Goal: Browse casually: Explore the website without a specific task or goal

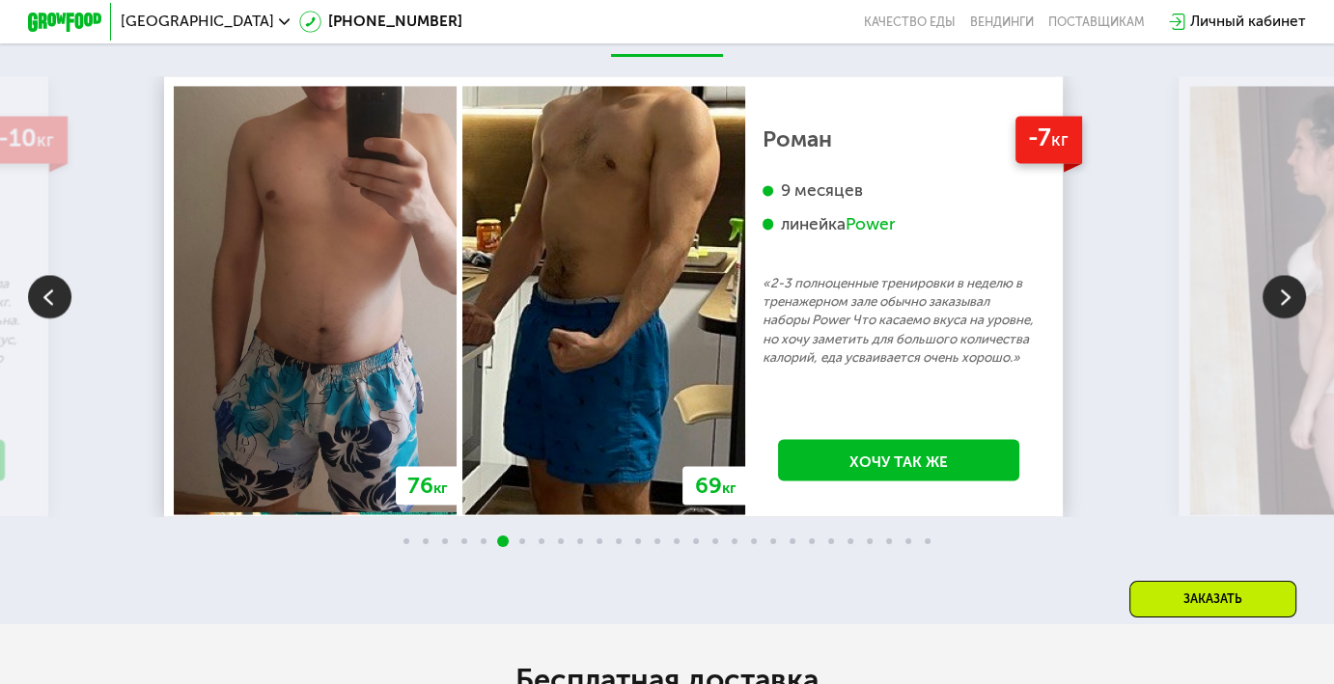
scroll to position [3281, 0]
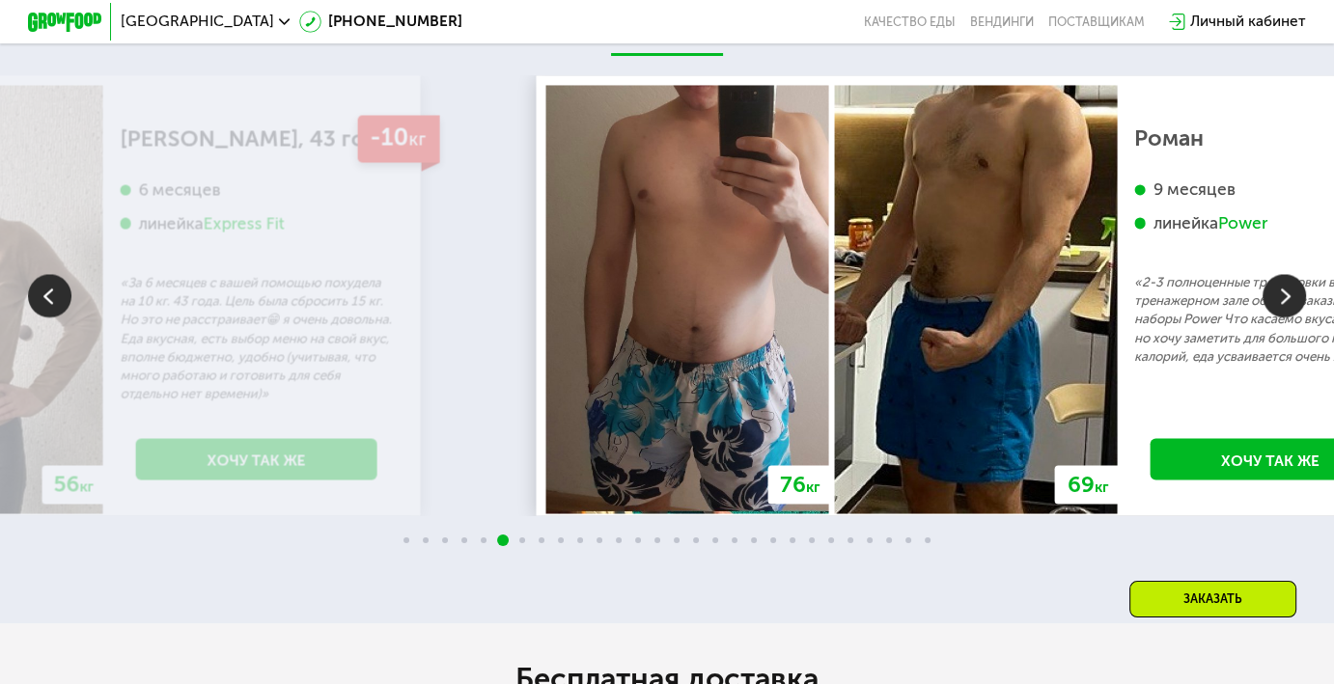
click at [917, 365] on img at bounding box center [975, 299] width 283 height 428
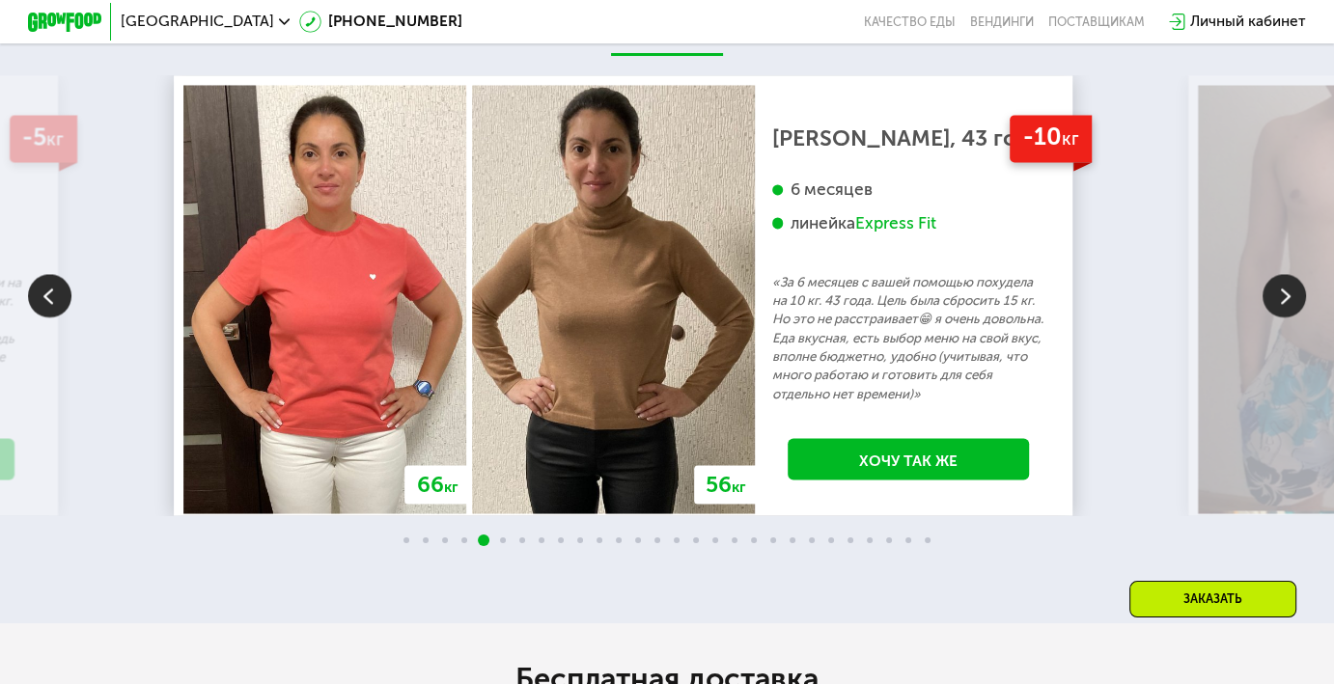
click at [1143, 243] on div "70 кг 64 кг -6 кг [PERSON_NAME], 31 год 3 месяца линейка Fit, Super Fit «Питала…" at bounding box center [667, 295] width 1334 height 441
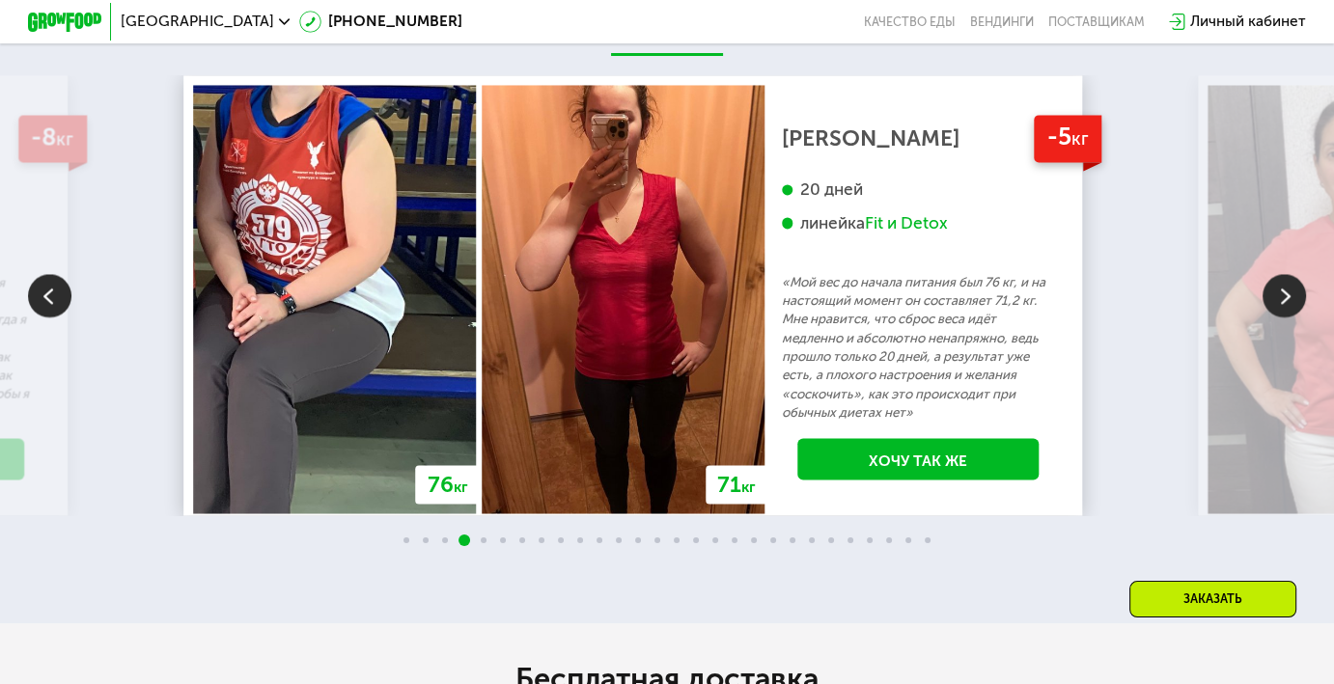
click at [476, 294] on img at bounding box center [334, 299] width 283 height 428
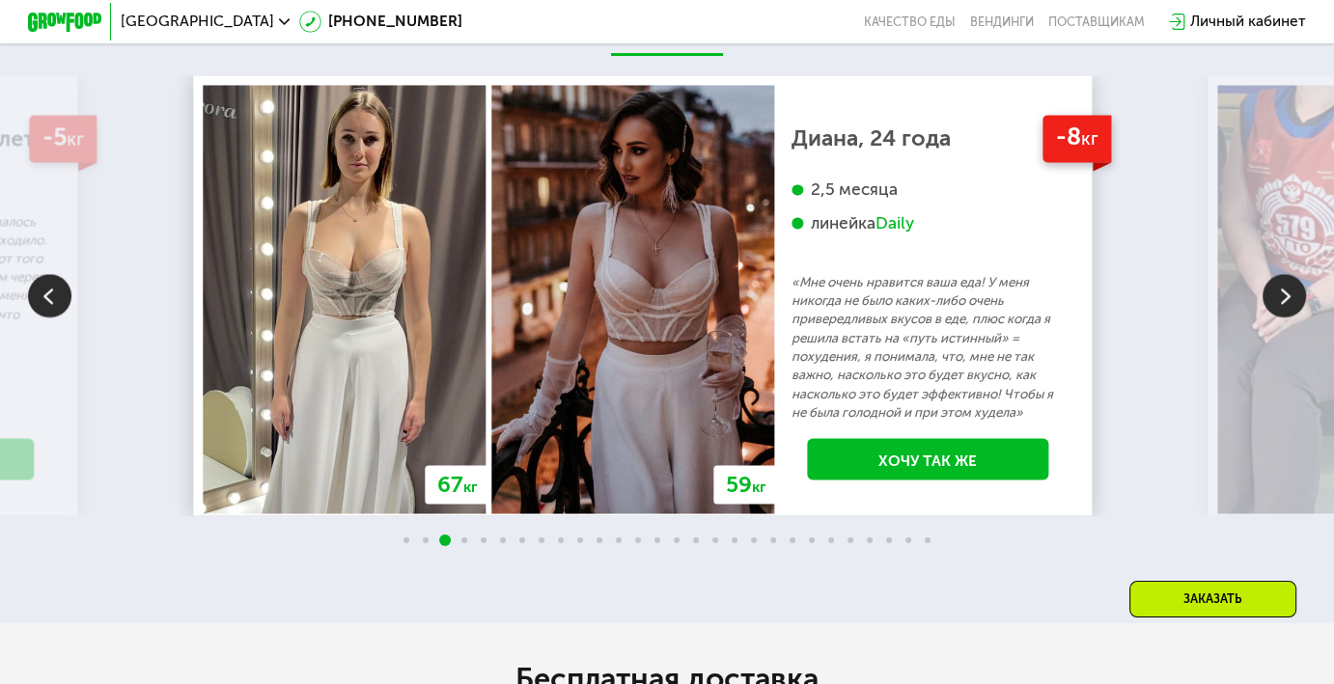
click at [151, 374] on div "70 кг 64 кг -6 кг [PERSON_NAME], 31 год 3 месяца линейка Fit, Super Fit «Питала…" at bounding box center [667, 295] width 1334 height 441
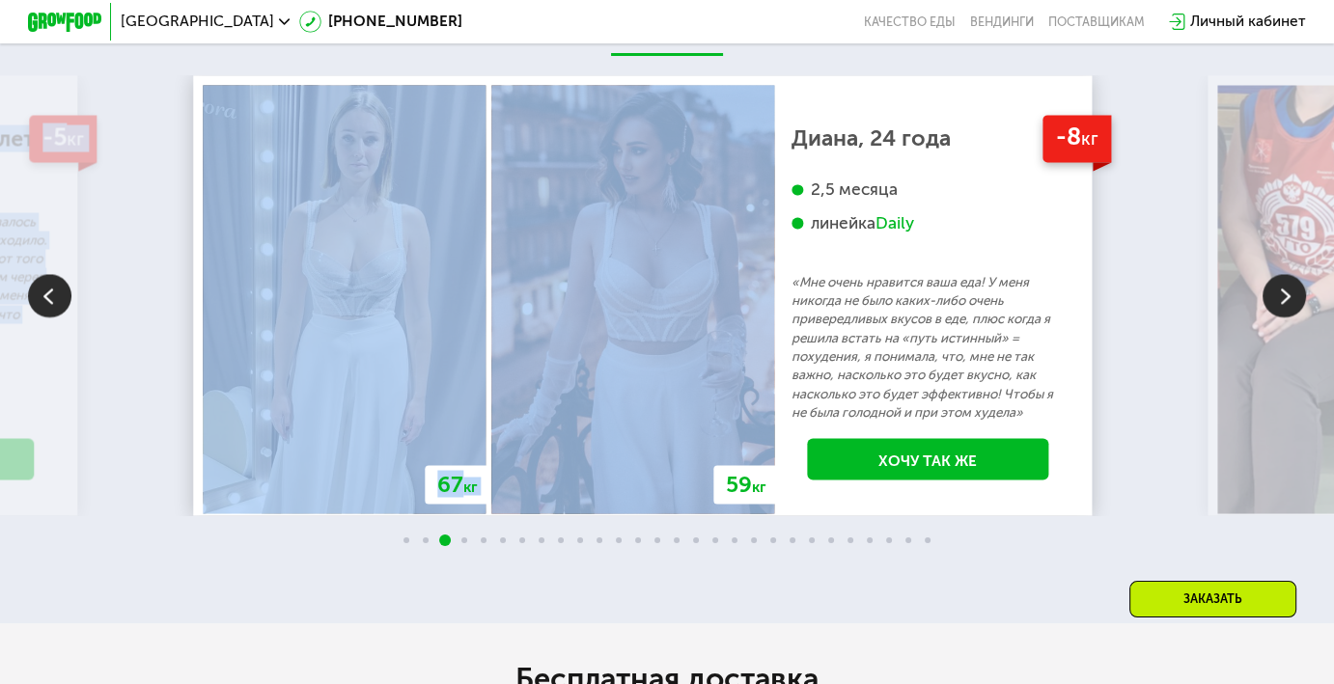
drag, startPoint x: 175, startPoint y: 372, endPoint x: 530, endPoint y: 374, distance: 355.1
click at [599, 377] on div "70 кг 64 кг -6 кг [PERSON_NAME], 31 год 3 месяца линейка Fit, Super Fit «Питала…" at bounding box center [667, 295] width 1334 height 441
click at [486, 367] on img at bounding box center [345, 299] width 283 height 428
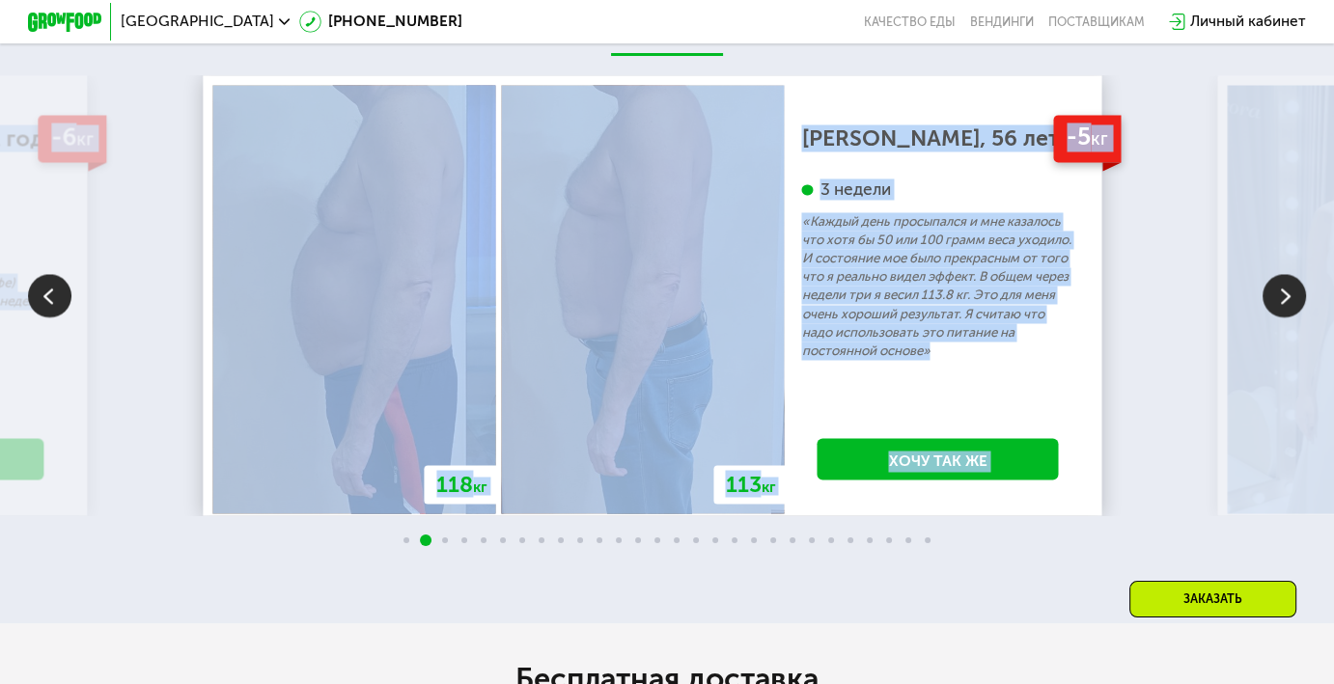
click at [1270, 313] on img at bounding box center [1283, 295] width 43 height 43
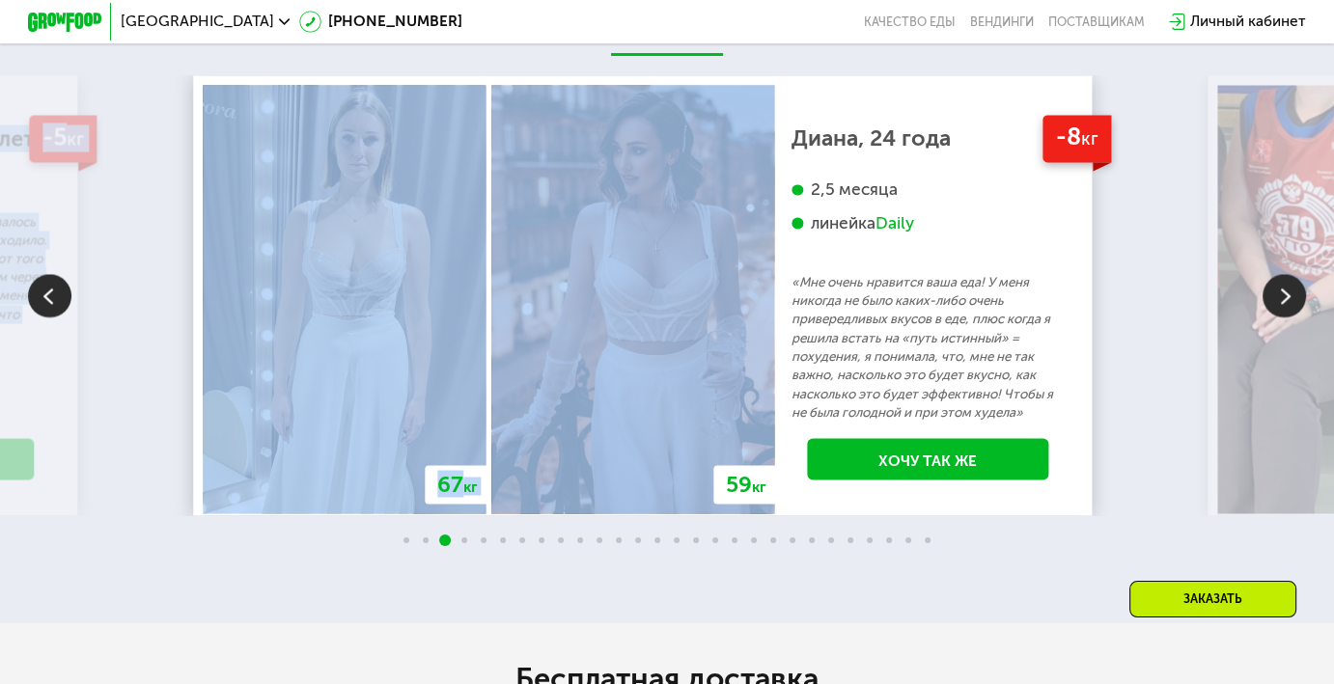
click at [1270, 313] on img at bounding box center [1283, 295] width 43 height 43
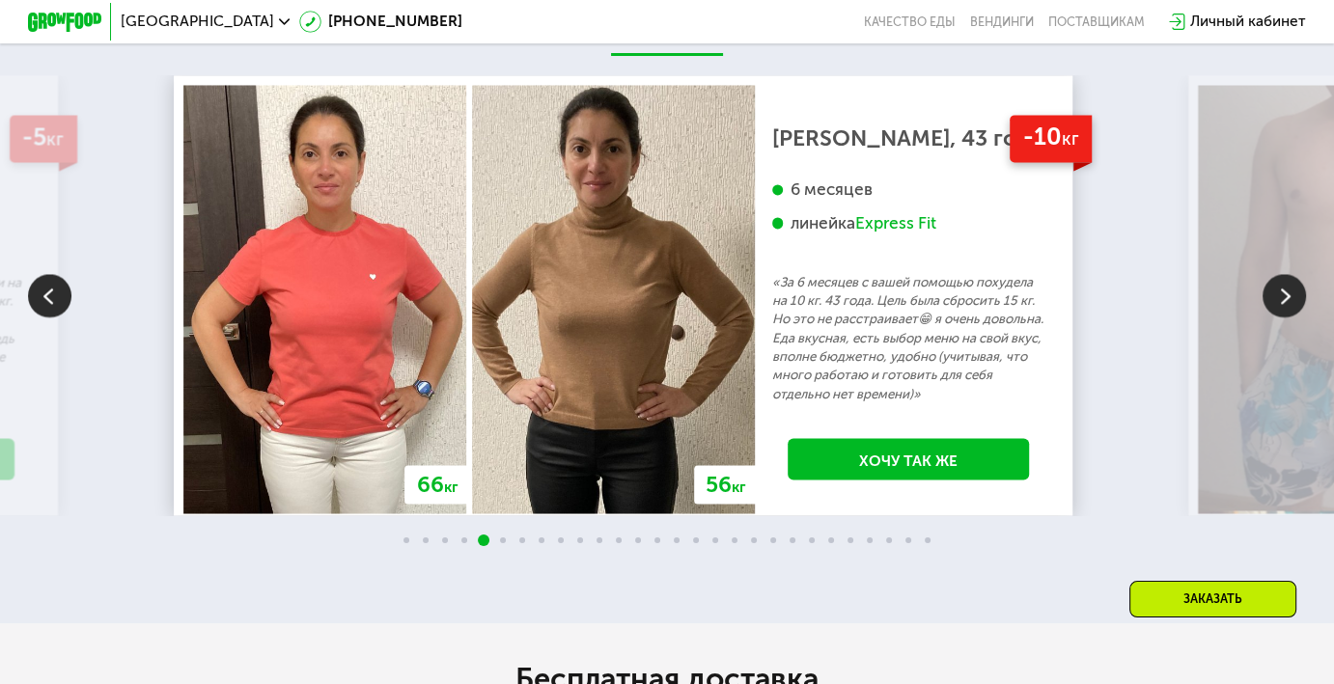
click at [1270, 313] on img at bounding box center [1283, 295] width 43 height 43
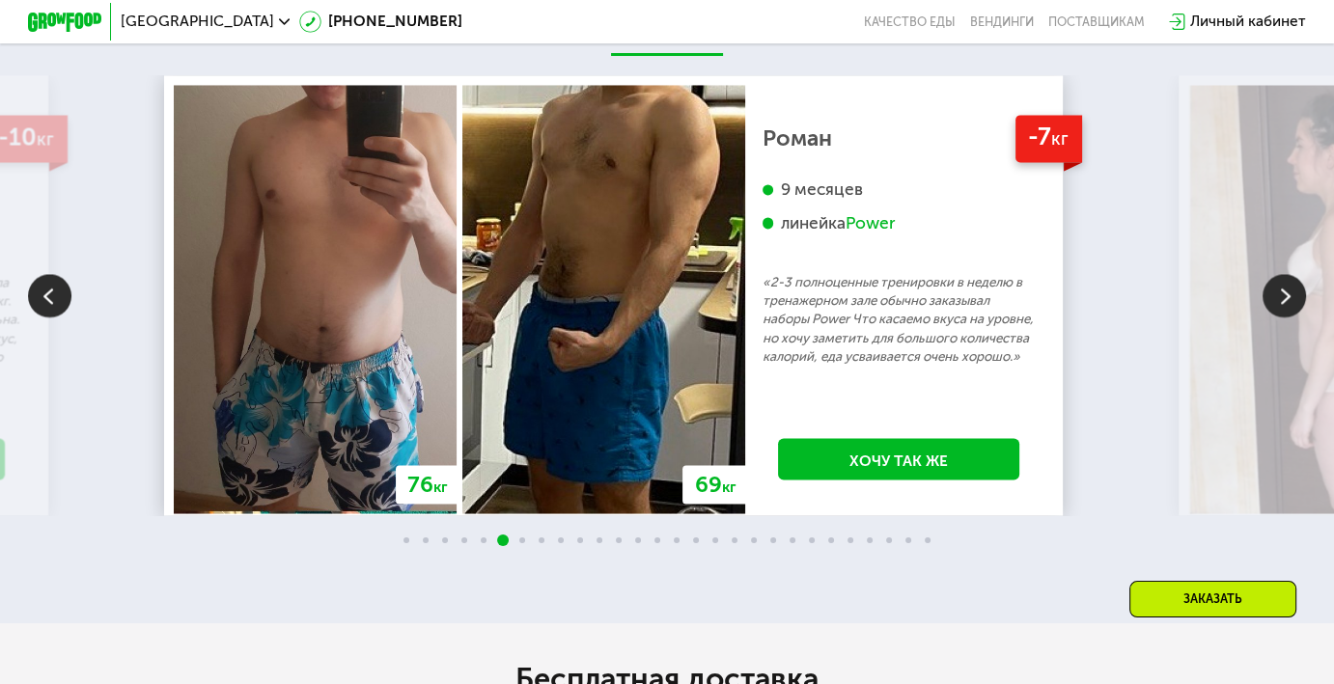
click at [1270, 313] on img at bounding box center [1283, 295] width 43 height 43
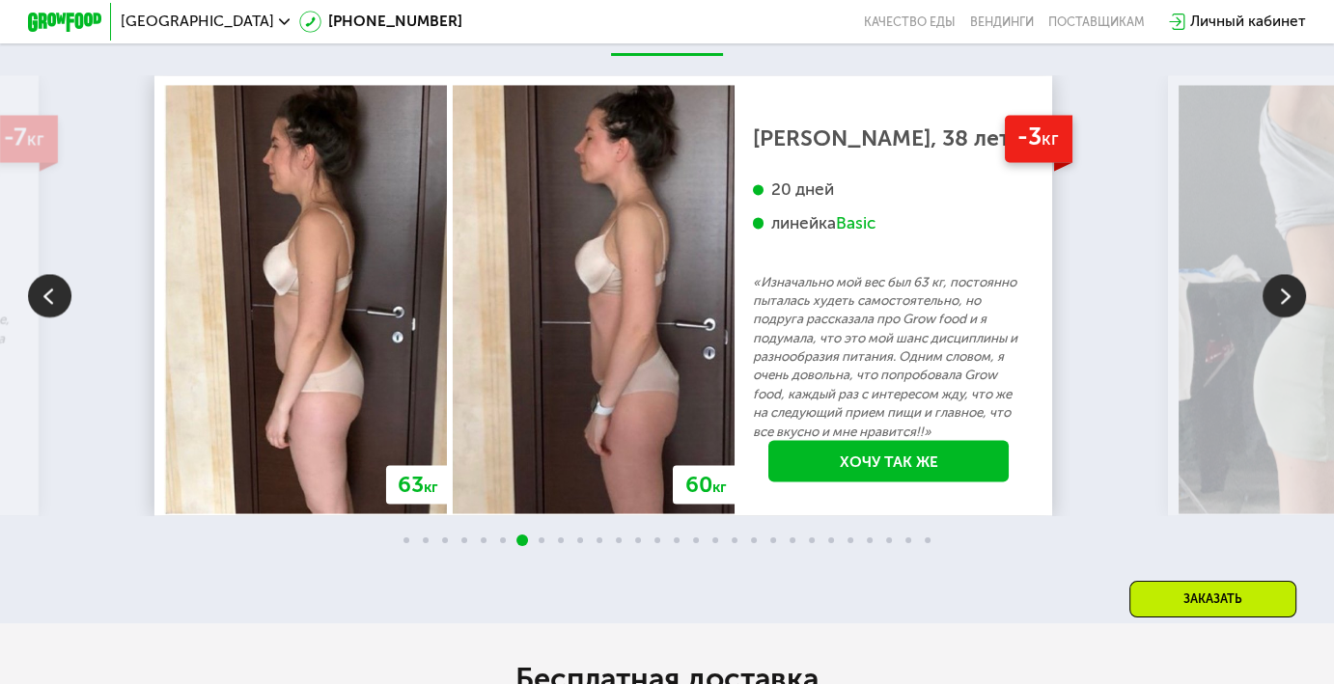
click at [1270, 313] on img at bounding box center [1283, 295] width 43 height 43
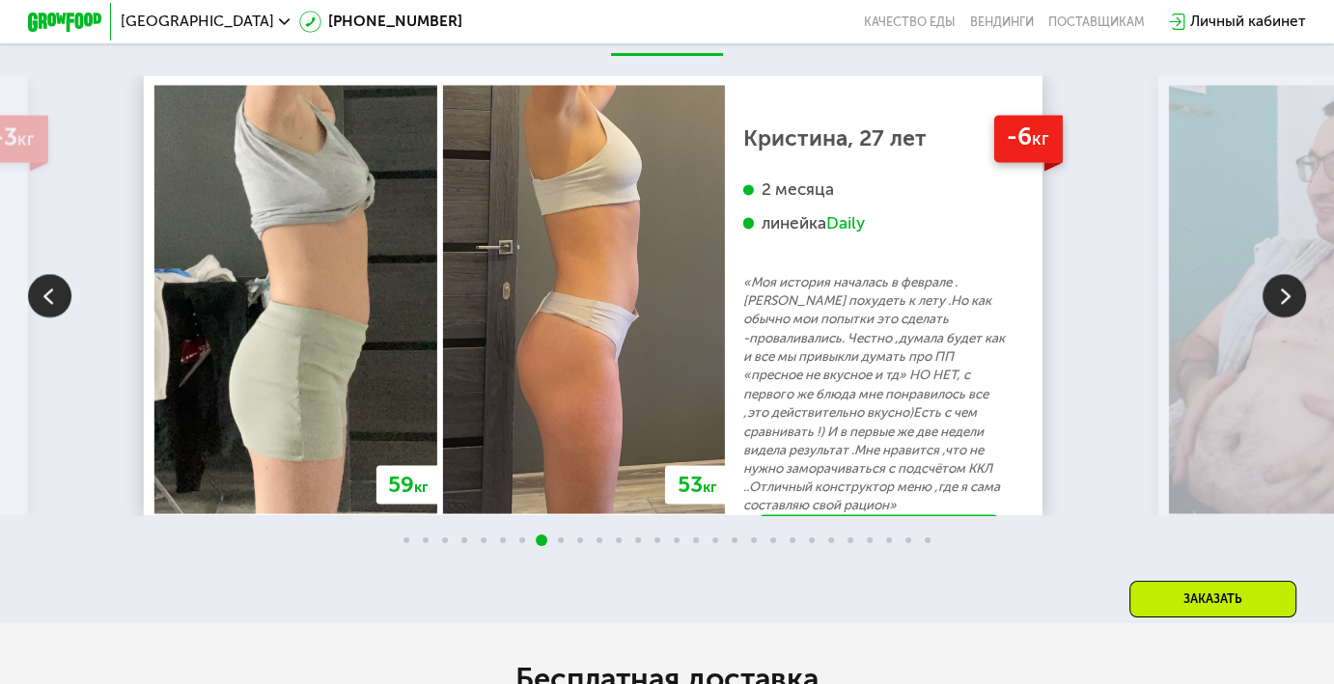
click at [1289, 308] on img at bounding box center [1283, 295] width 43 height 43
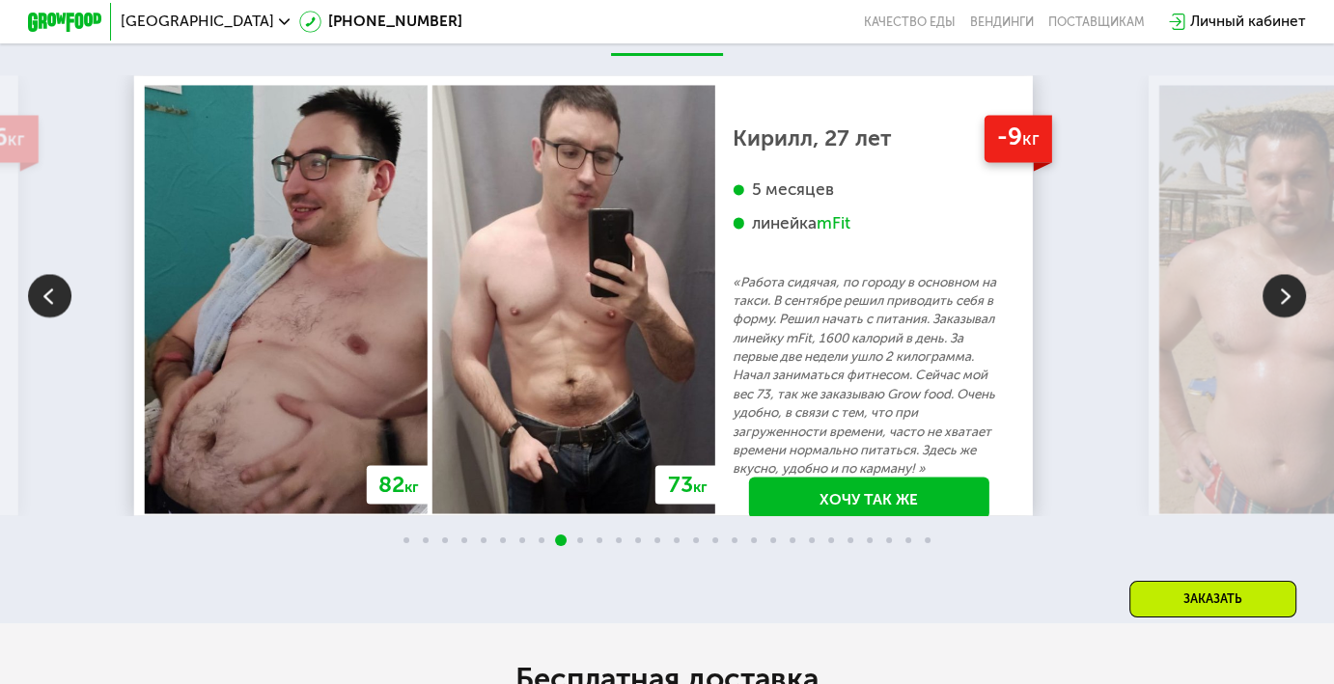
click at [1289, 308] on img at bounding box center [1283, 295] width 43 height 43
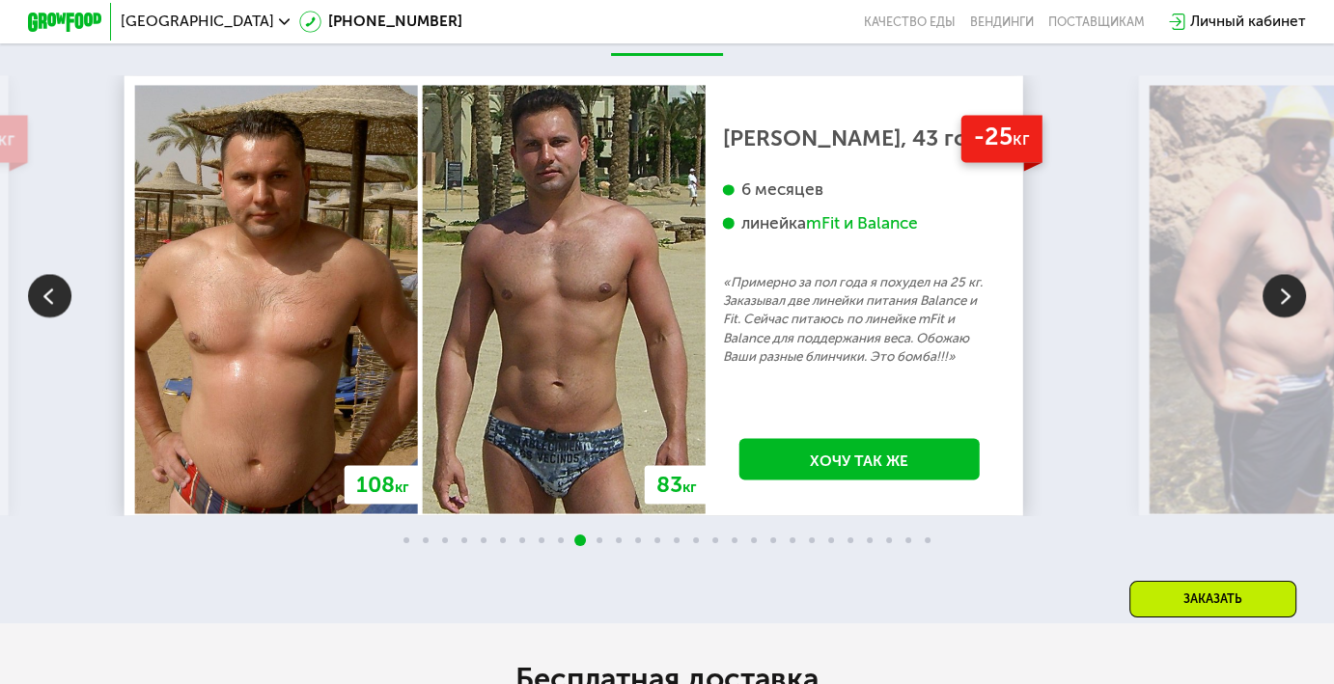
click at [1289, 308] on img at bounding box center [1283, 295] width 43 height 43
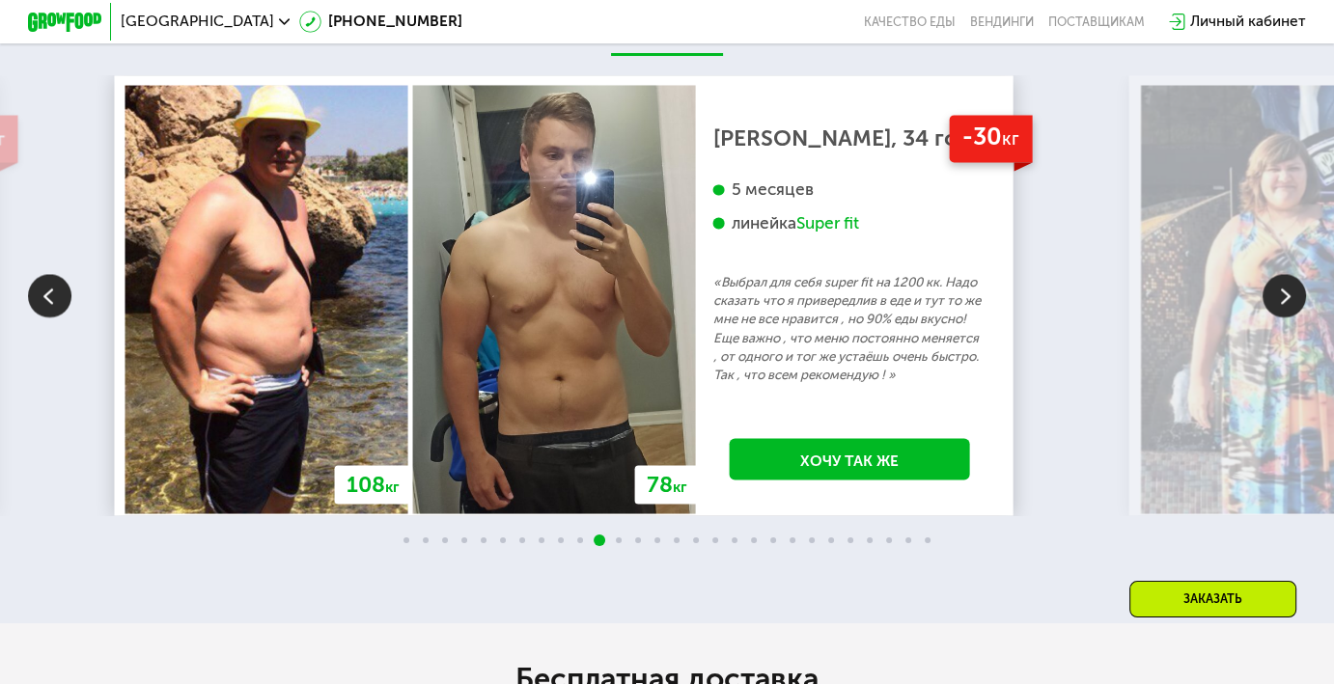
click at [1289, 308] on img at bounding box center [1283, 295] width 43 height 43
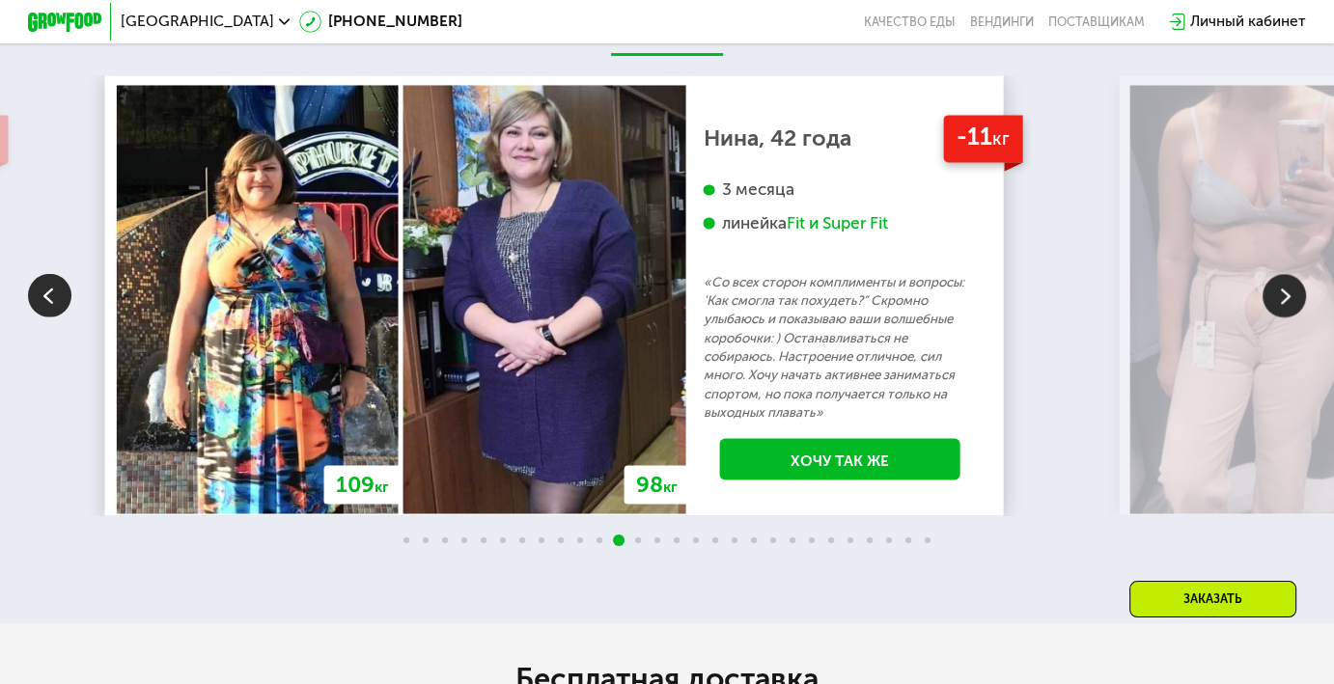
click at [1289, 308] on img at bounding box center [1283, 295] width 43 height 43
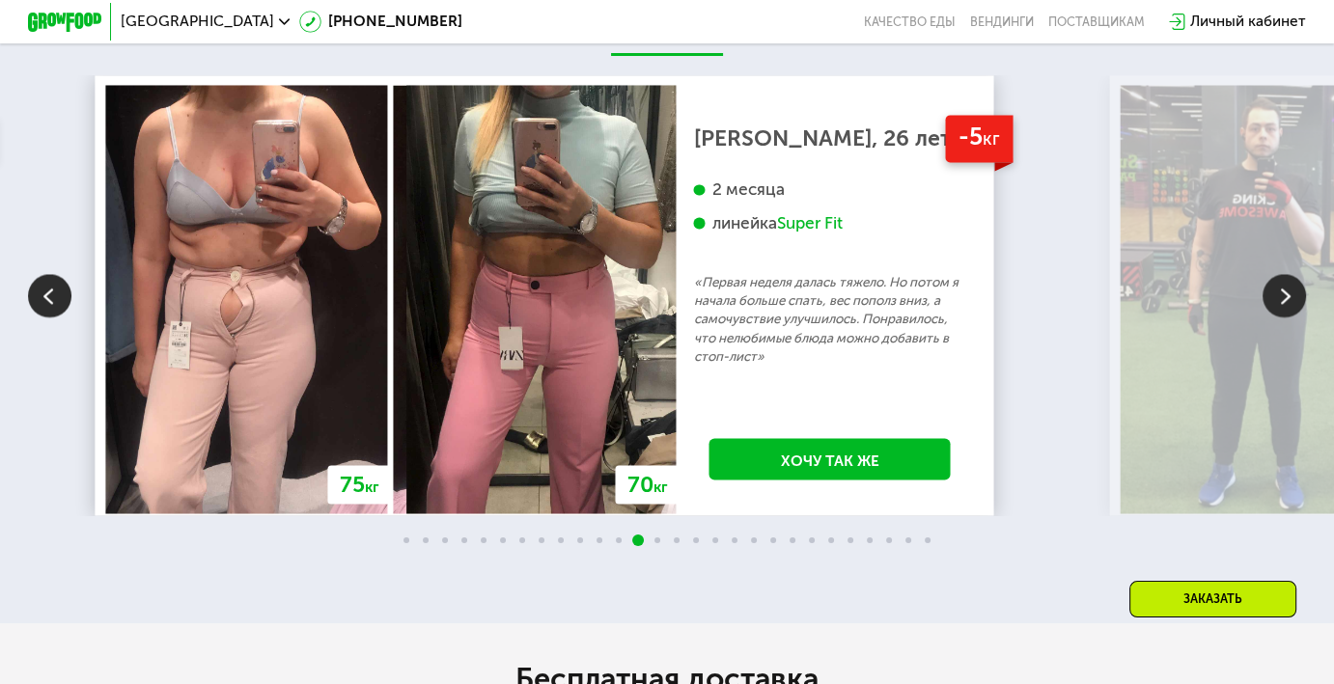
click at [1289, 308] on img at bounding box center [1283, 295] width 43 height 43
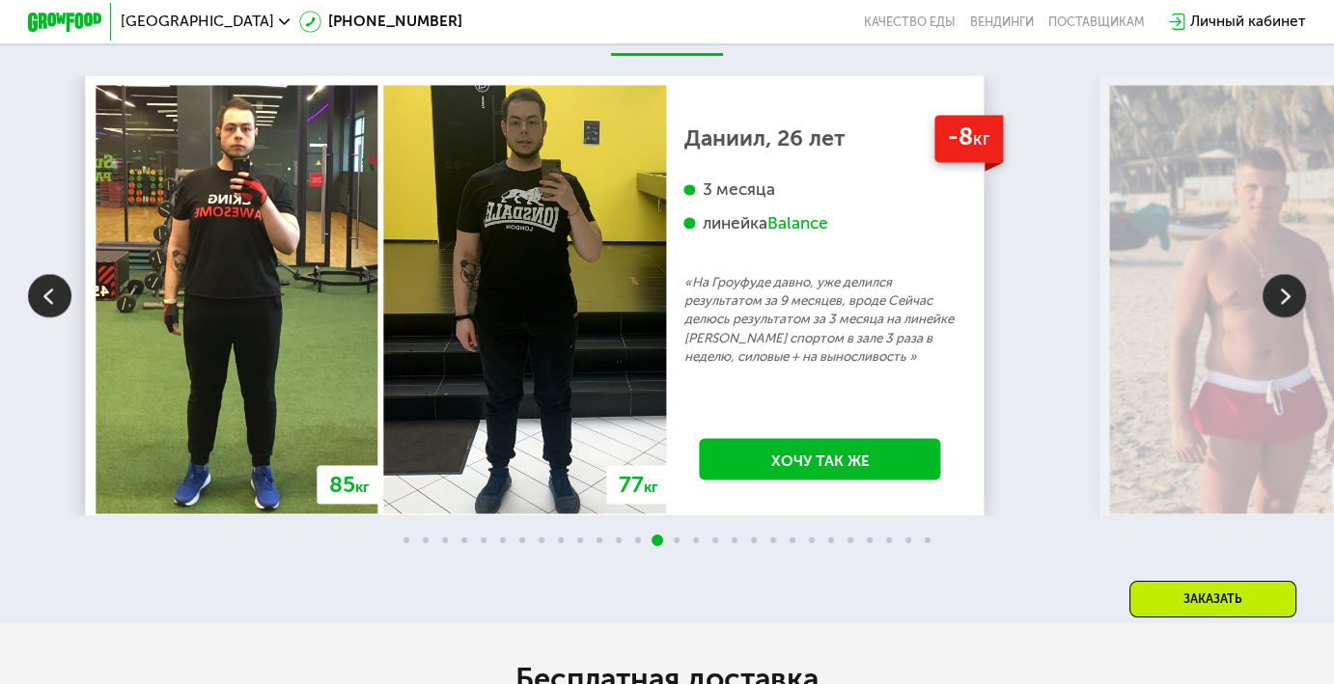
click at [1289, 308] on img at bounding box center [1283, 295] width 43 height 43
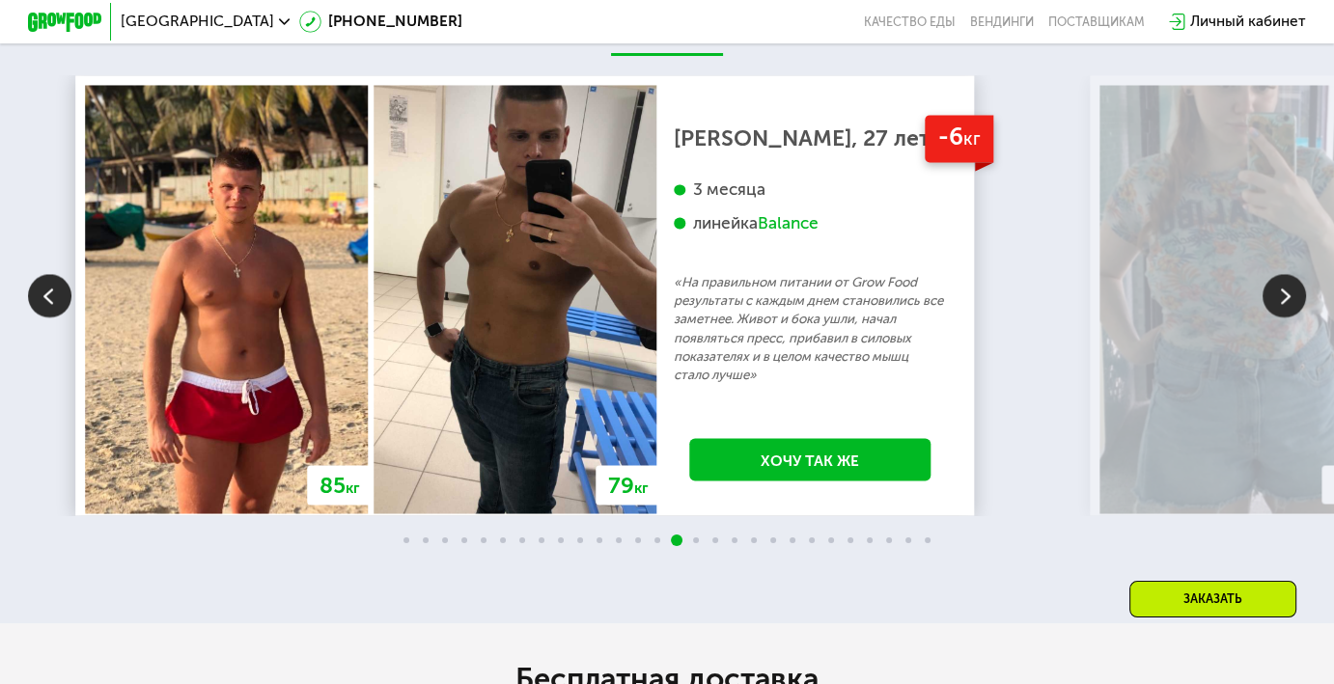
click at [1289, 308] on img at bounding box center [1283, 295] width 43 height 43
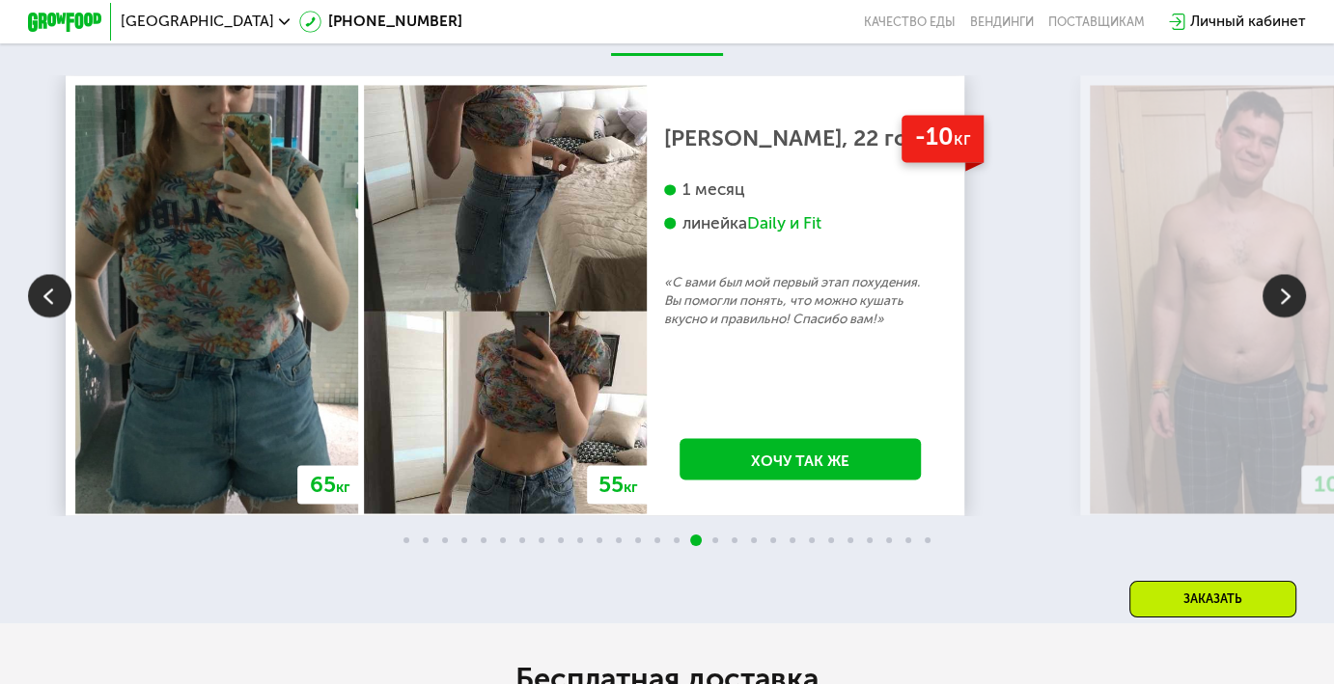
click at [1289, 308] on img at bounding box center [1283, 295] width 43 height 43
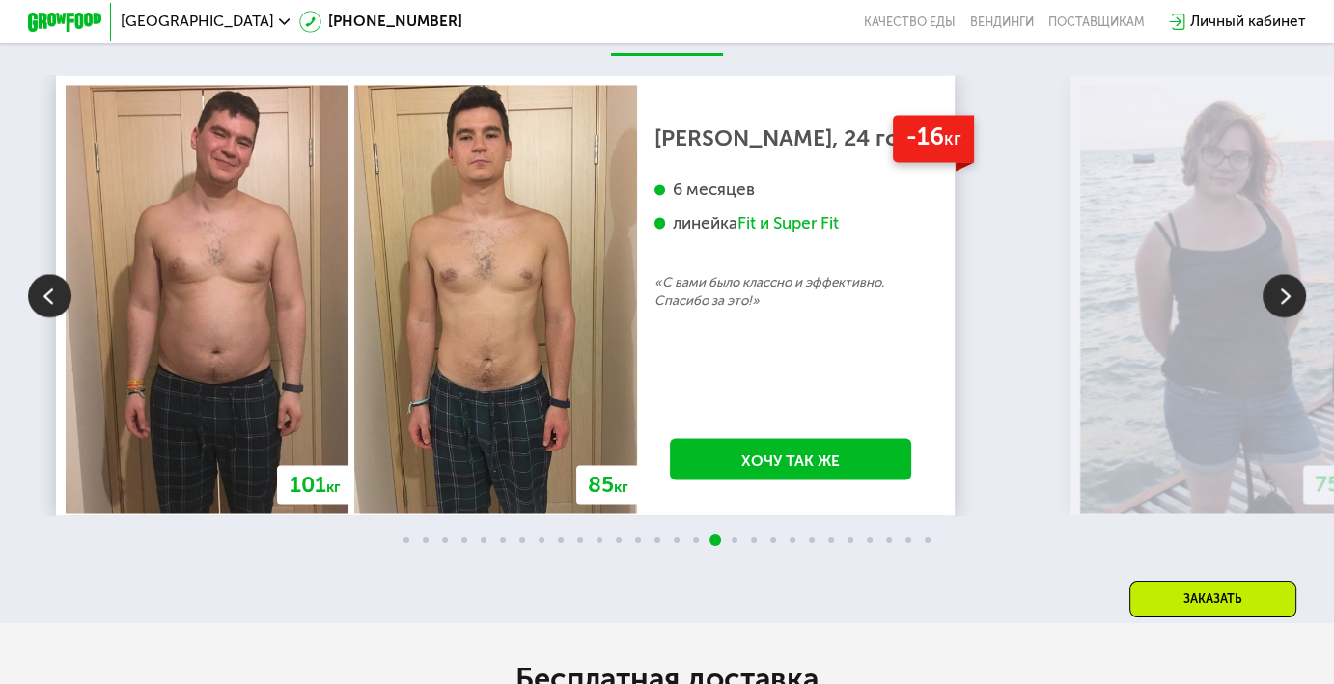
click at [1289, 308] on img at bounding box center [1283, 295] width 43 height 43
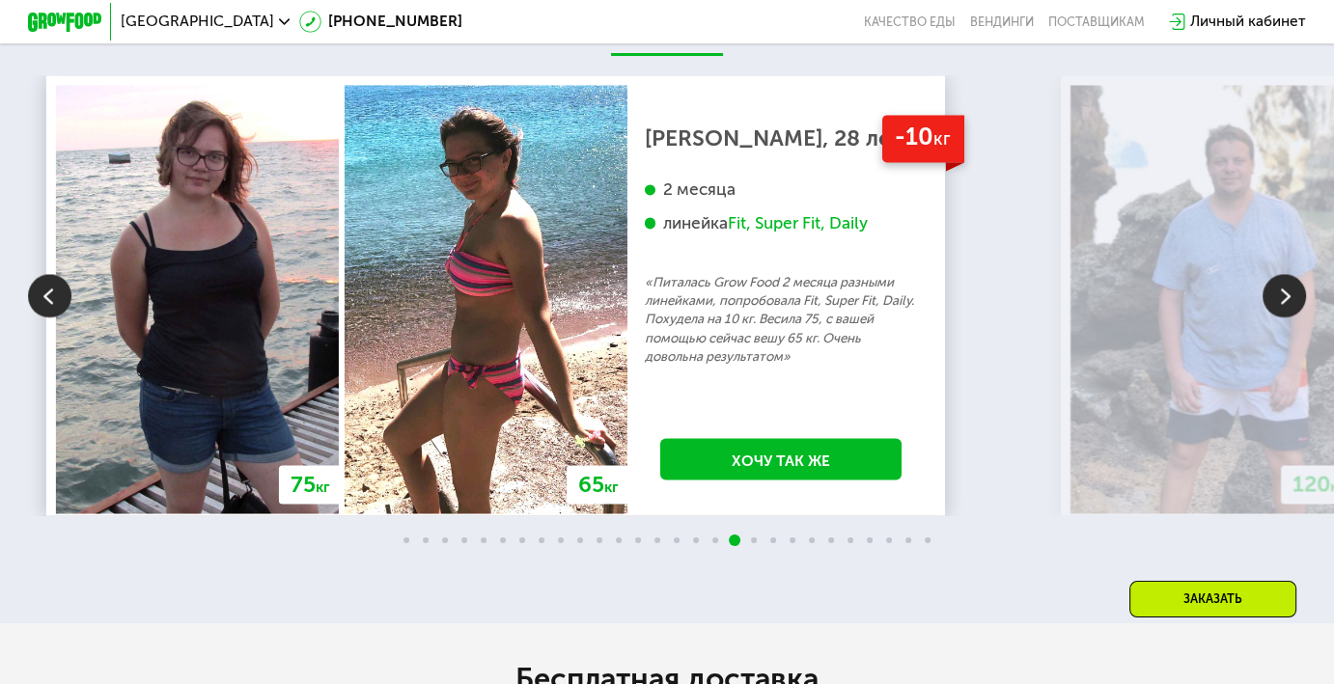
click at [1289, 308] on img at bounding box center [1283, 295] width 43 height 43
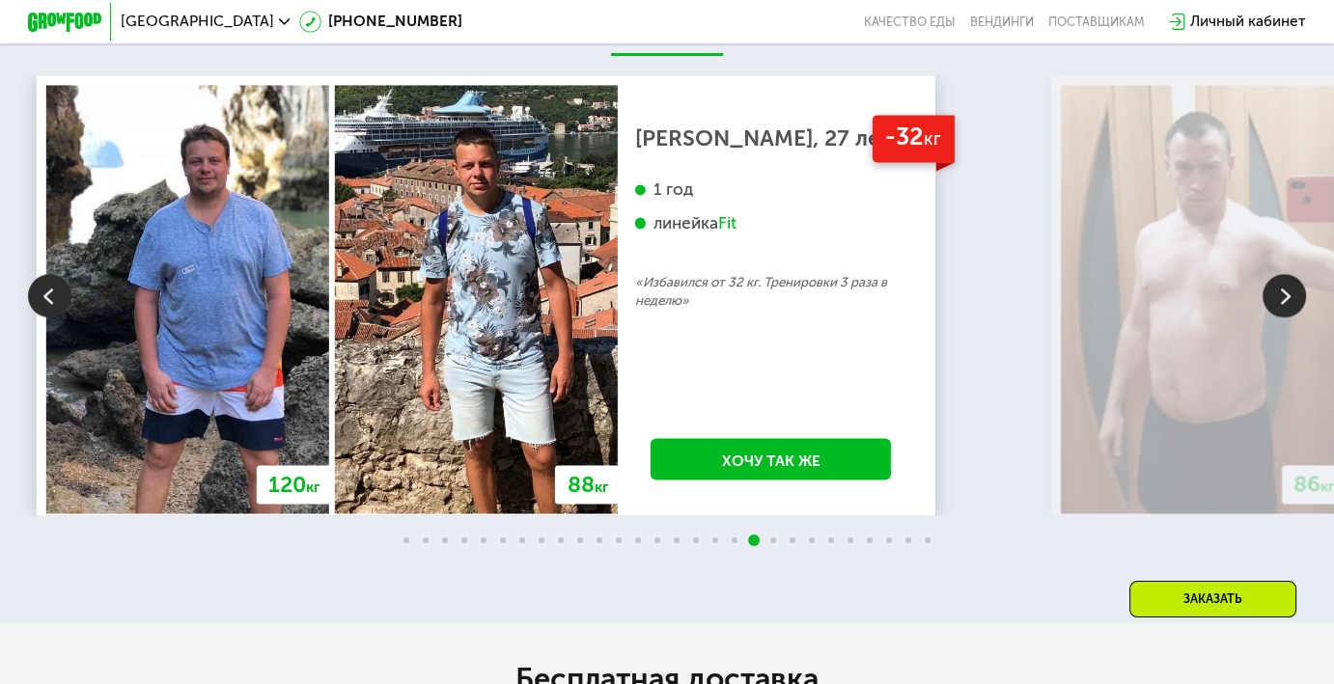
click at [1291, 297] on img at bounding box center [1283, 295] width 43 height 43
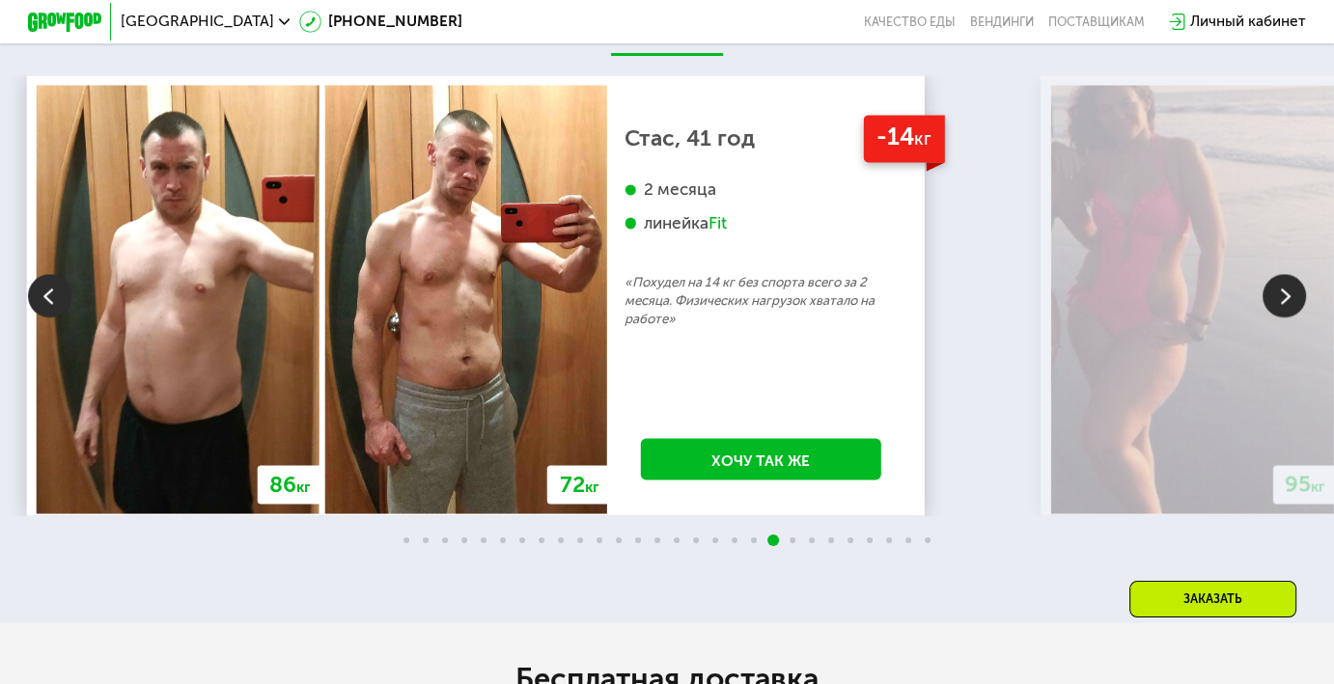
click at [1291, 298] on img at bounding box center [1283, 295] width 43 height 43
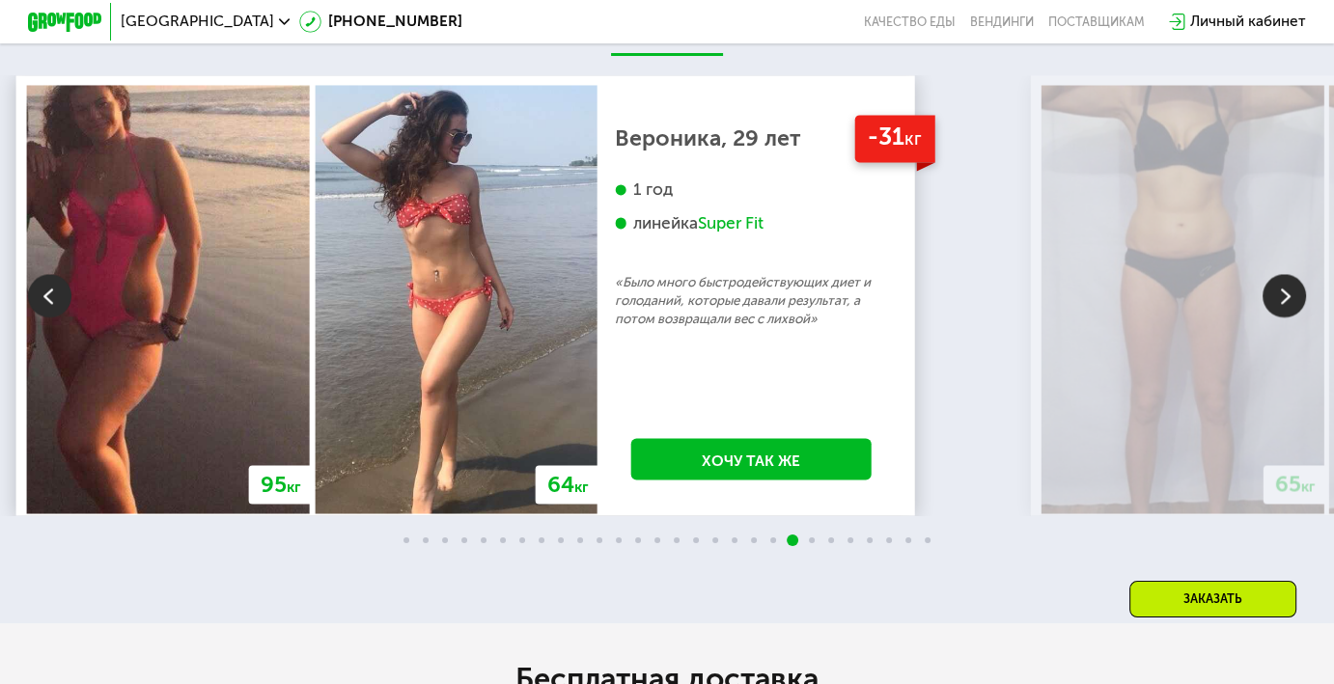
click at [1291, 298] on img at bounding box center [1283, 295] width 43 height 43
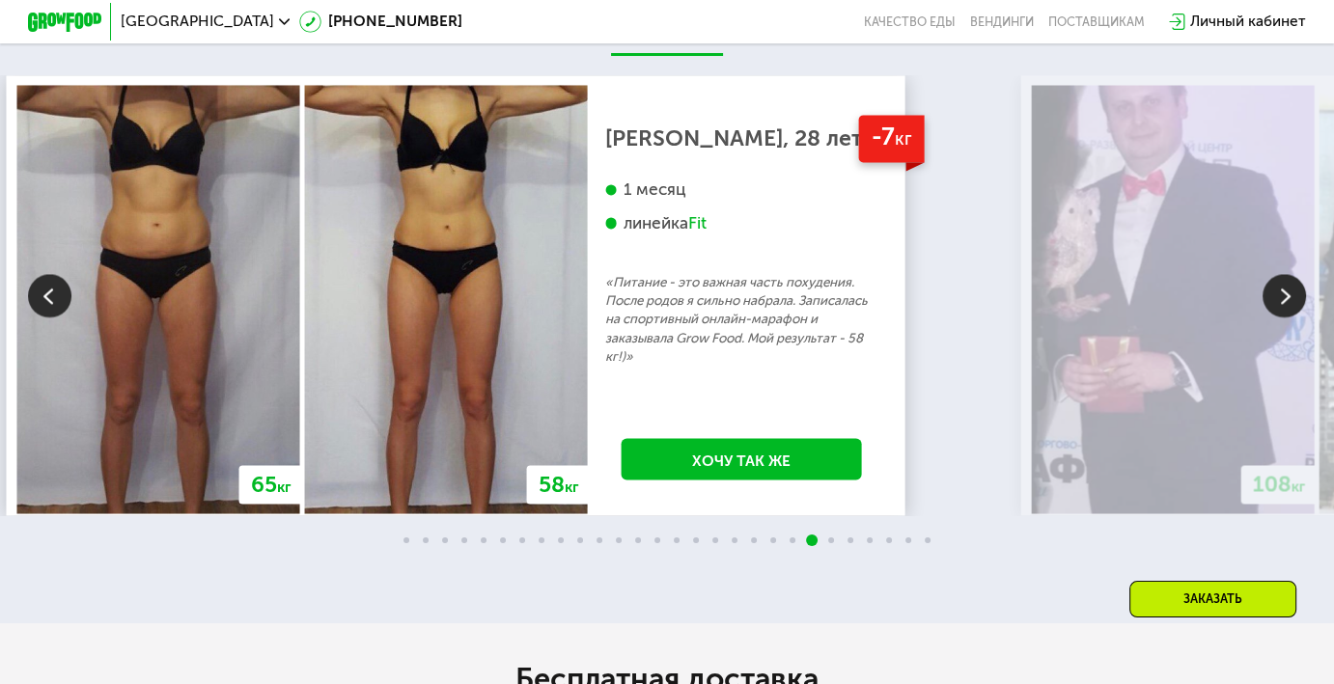
click at [1291, 298] on img at bounding box center [1283, 295] width 43 height 43
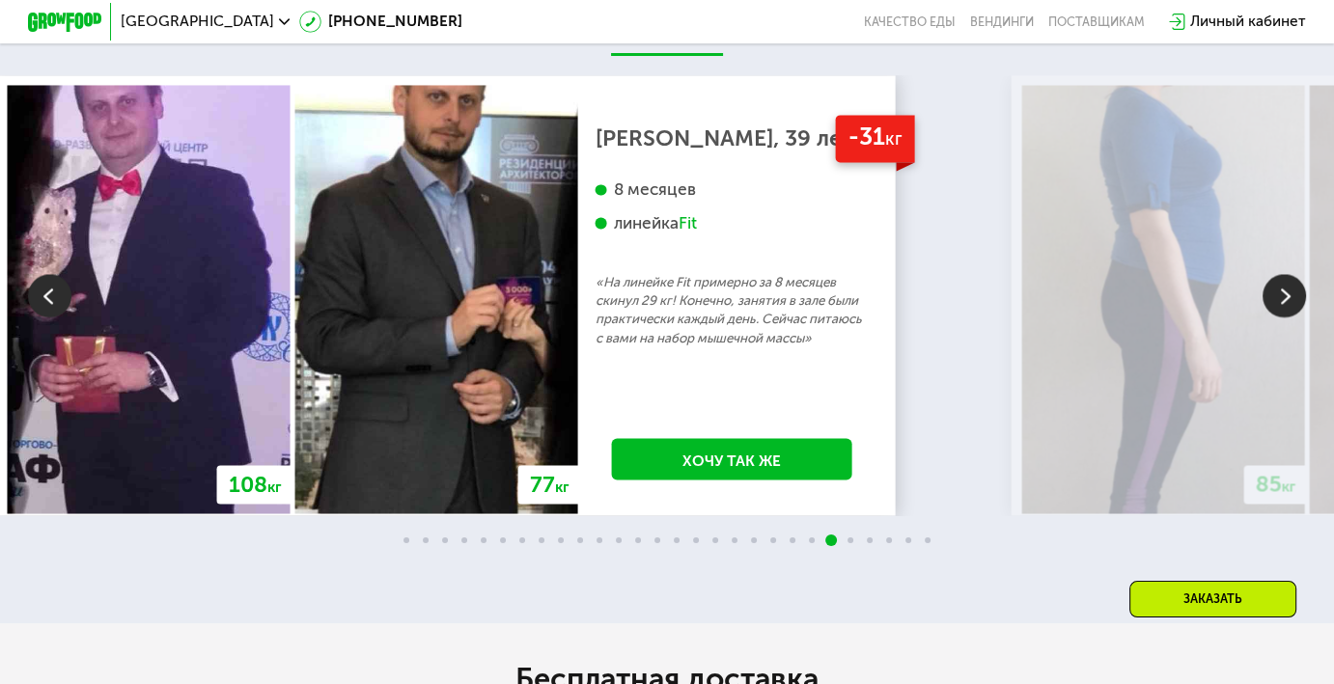
click at [1291, 298] on img at bounding box center [1283, 295] width 43 height 43
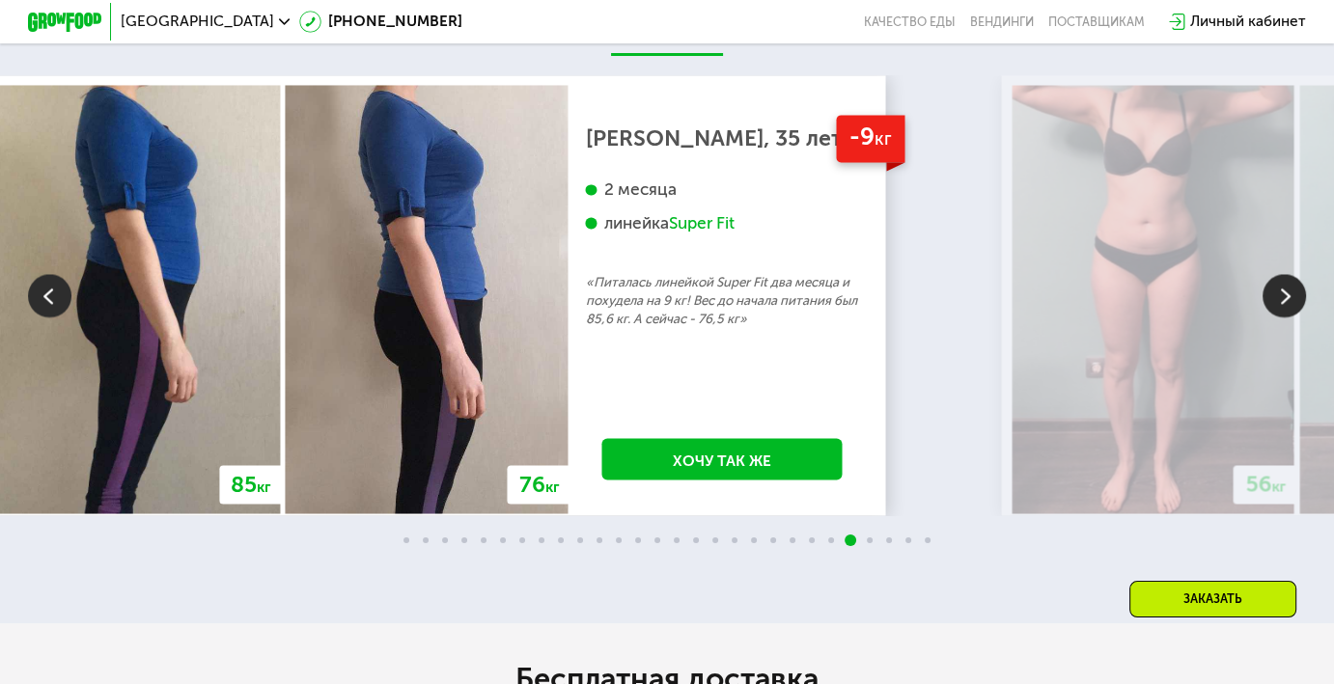
click at [1291, 298] on img at bounding box center [1283, 295] width 43 height 43
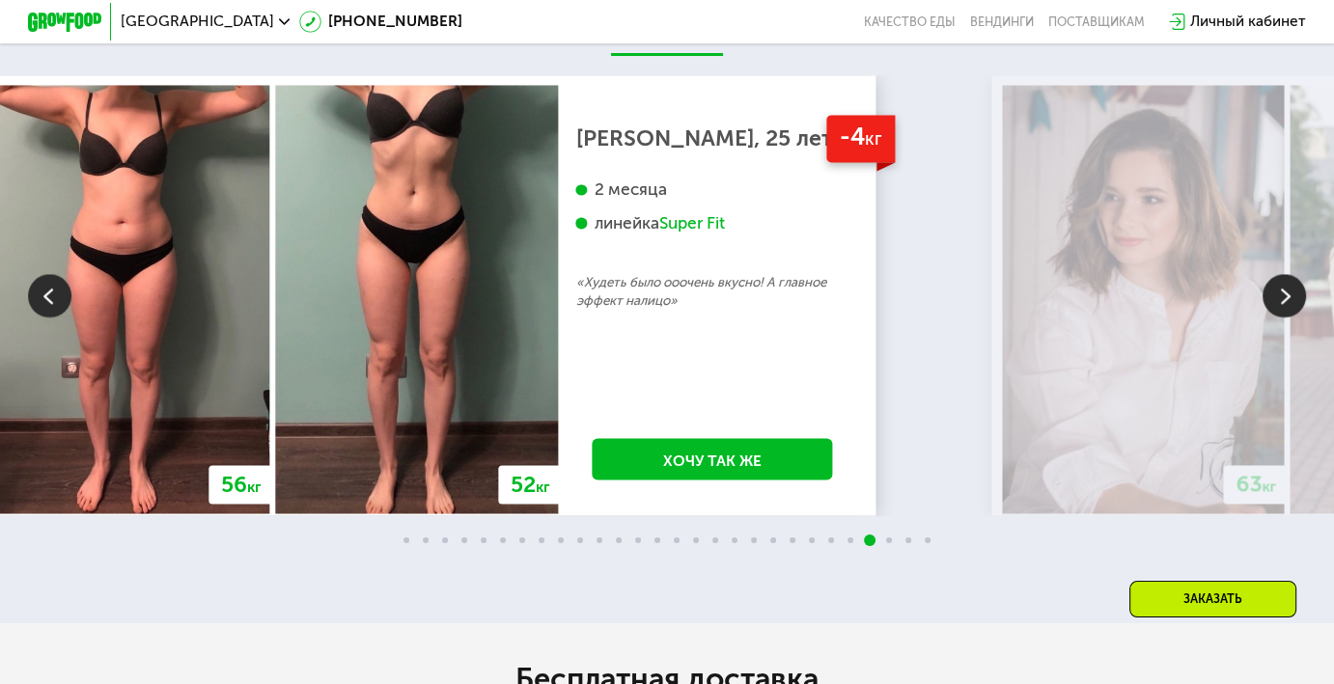
click at [1291, 298] on img at bounding box center [1283, 295] width 43 height 43
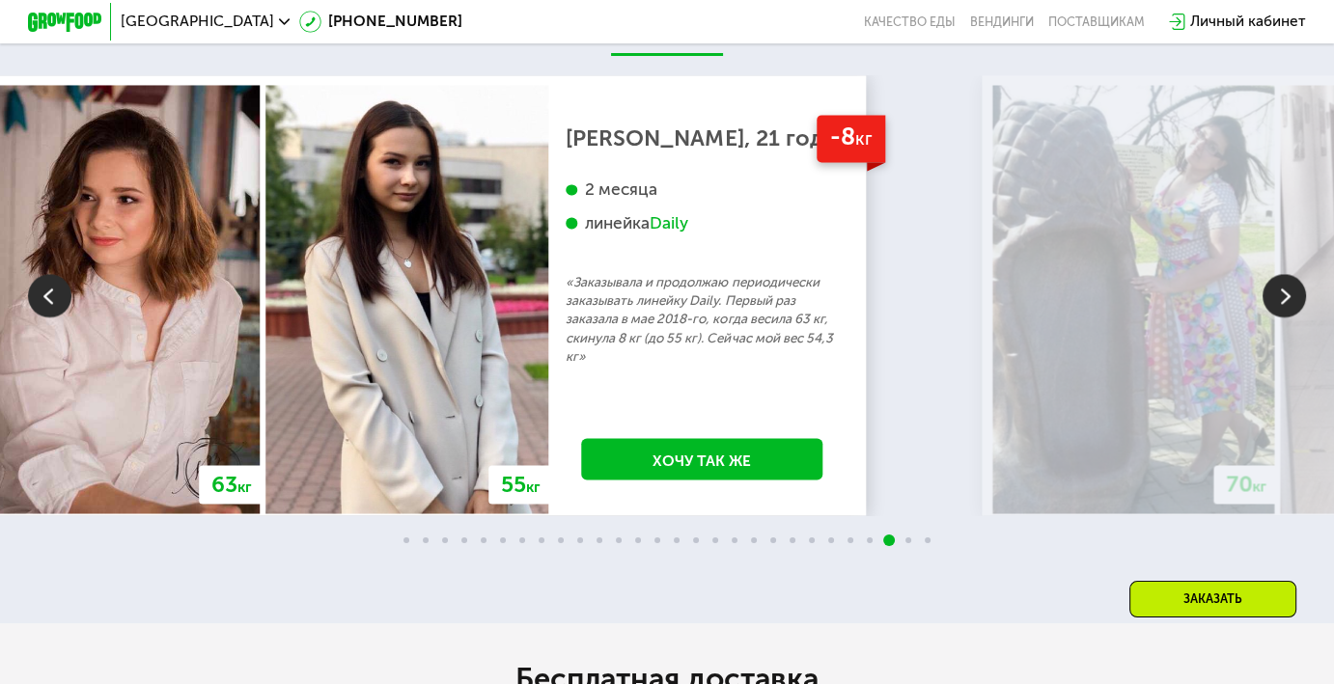
click at [1291, 298] on img at bounding box center [1283, 295] width 43 height 43
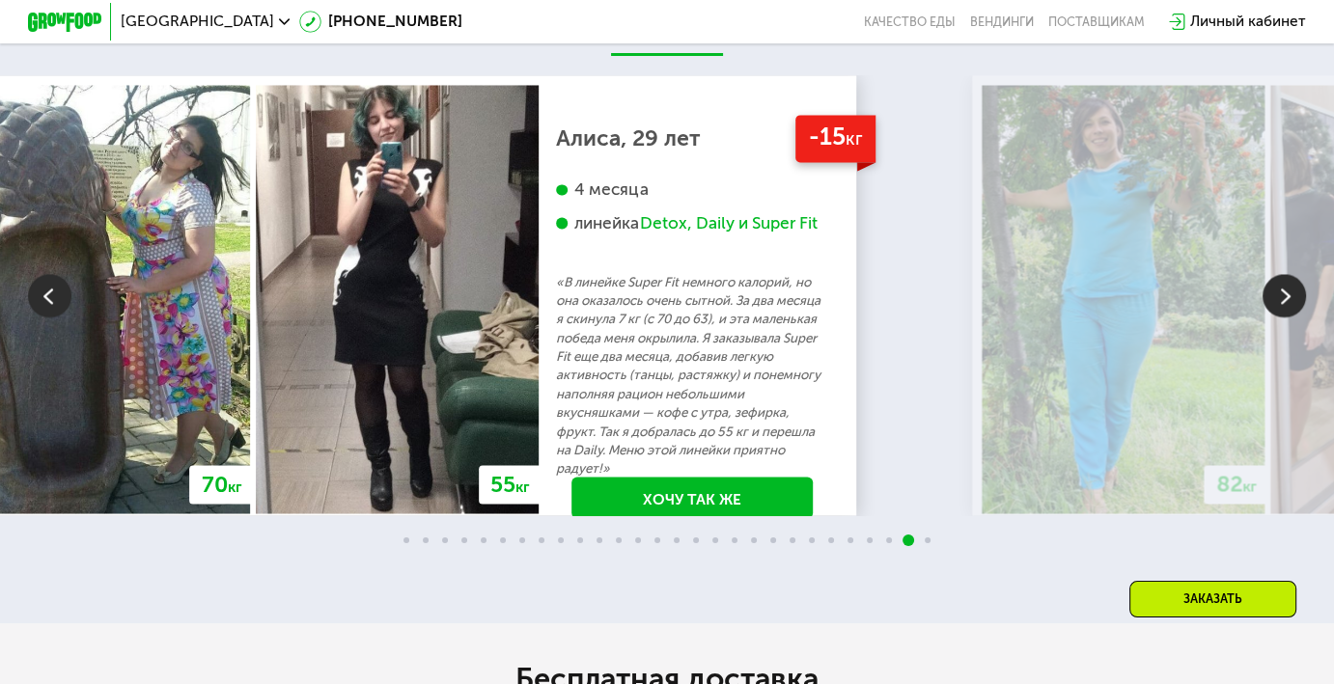
click at [1291, 298] on img at bounding box center [1283, 295] width 43 height 43
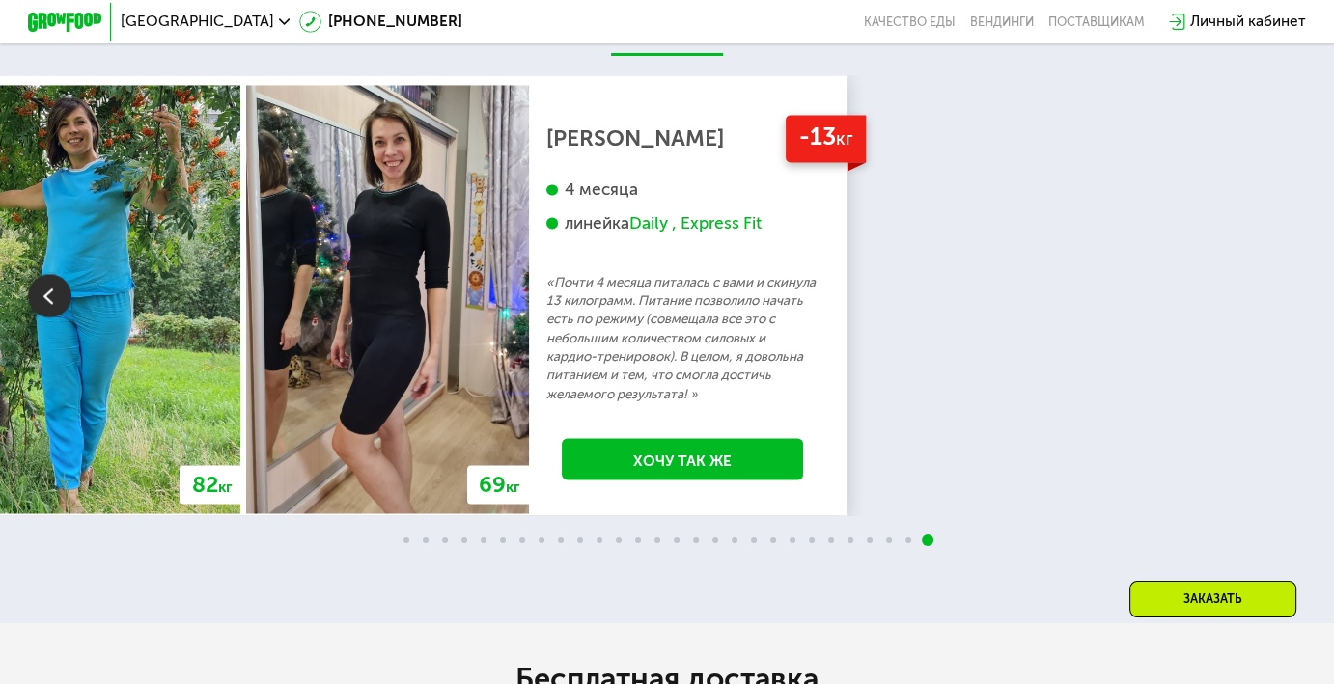
click at [1291, 298] on div "70 кг 64 кг -6 кг [PERSON_NAME], 31 год 3 месяца линейка Fit, Super Fit «Питала…" at bounding box center [667, 295] width 1334 height 441
click at [1150, 289] on div "70 кг 64 кг -6 кг [PERSON_NAME], 31 год 3 месяца линейка Fit, Super Fit «Питала…" at bounding box center [667, 295] width 1334 height 441
